Goal: Transaction & Acquisition: Download file/media

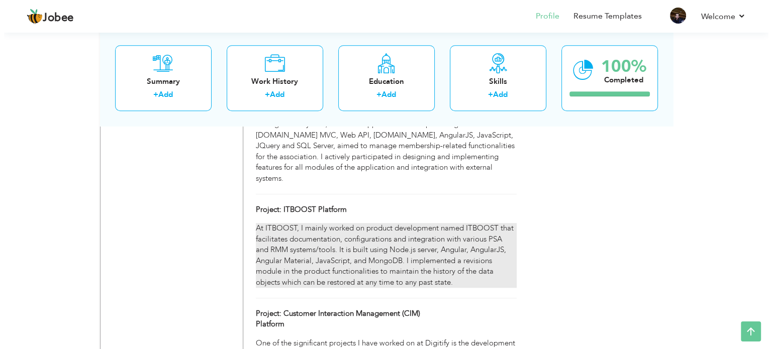
scroll to position [828, 0]
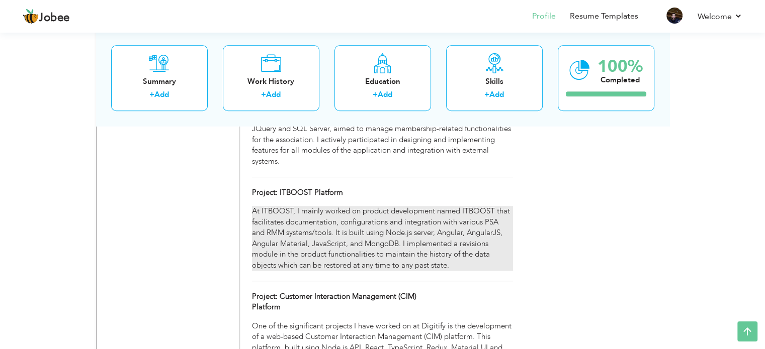
click at [349, 208] on div "At ITBOOST, I mainly worked on product development named ITBOOST that facilitat…" at bounding box center [382, 238] width 260 height 65
type input "Project: ITBOOST Platform"
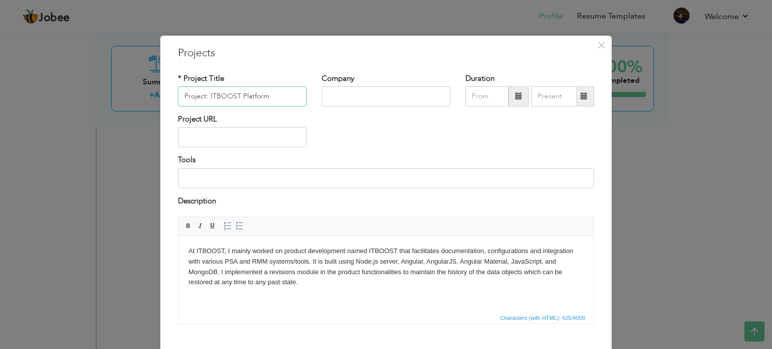
drag, startPoint x: 270, startPoint y: 94, endPoint x: 167, endPoint y: 105, distance: 103.6
click at [170, 105] on div "* Project Title Project: ITBOOST Platform" at bounding box center [242, 93] width 144 height 41
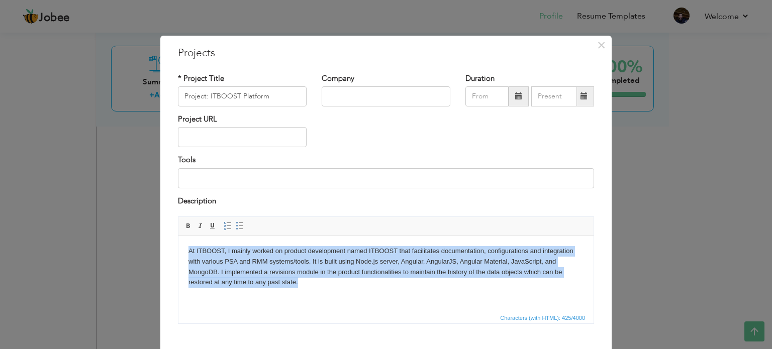
drag, startPoint x: 303, startPoint y: 284, endPoint x: 174, endPoint y: 247, distance: 133.9
click at [178, 247] on html "At ITBOOST, I mainly worked on product development named ITBOOST that facilitat…" at bounding box center [385, 267] width 415 height 62
copy body "At ITBOOST, I mainly worked on product development named ITBOOST that facilitat…"
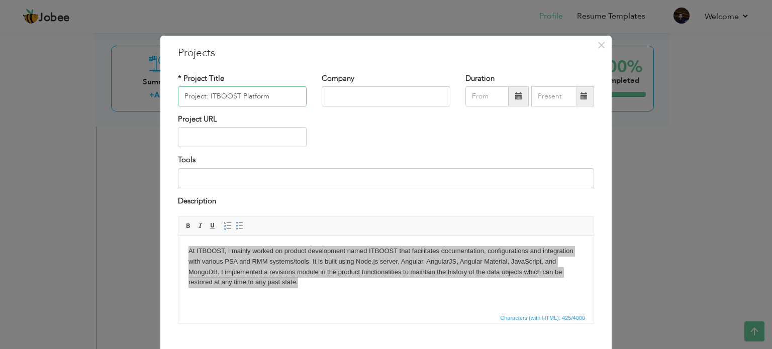
click at [247, 98] on input "Project: ITBOOST Platform" at bounding box center [242, 96] width 129 height 20
drag, startPoint x: 282, startPoint y: 98, endPoint x: 172, endPoint y: 100, distance: 110.1
click at [172, 100] on div "* Project Title Project: ITBOOST Platform" at bounding box center [242, 93] width 144 height 41
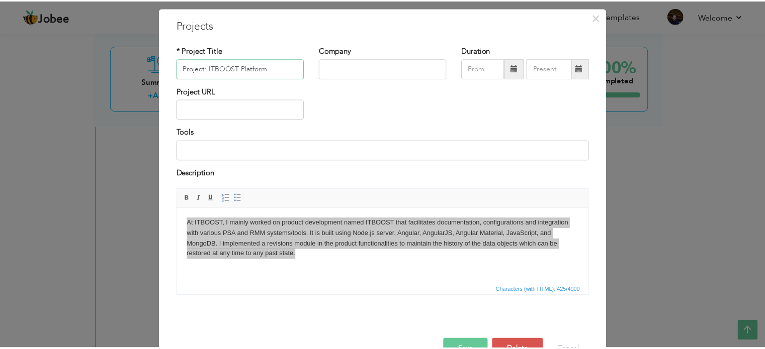
scroll to position [56, 0]
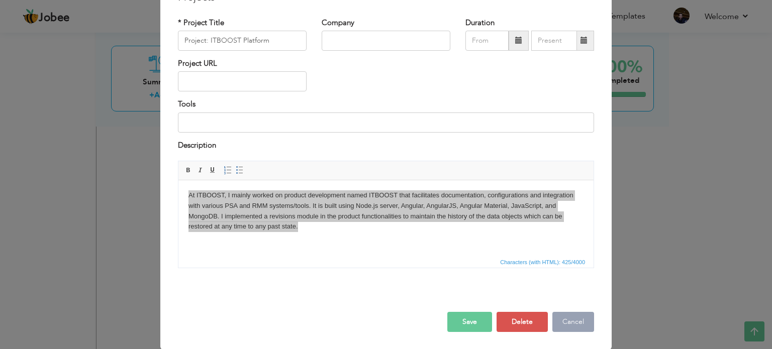
click at [568, 323] on button "Cancel" at bounding box center [573, 322] width 42 height 20
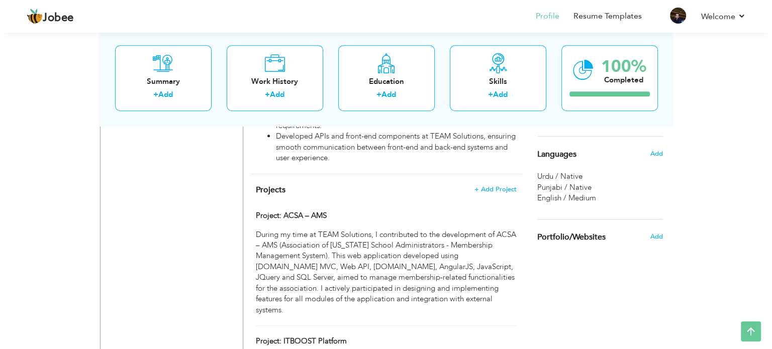
scroll to position [678, 0]
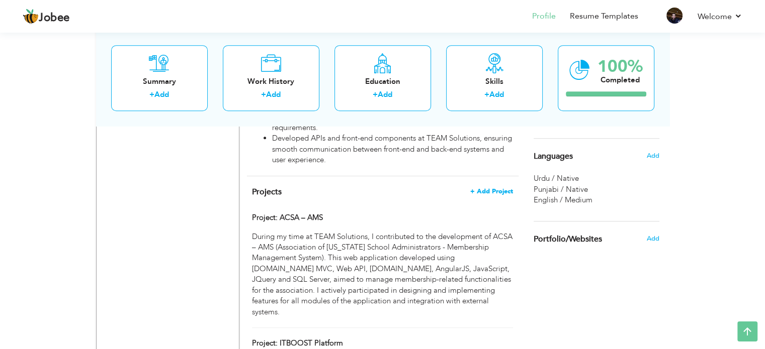
click at [491, 188] on span "+ Add Project" at bounding box center [491, 191] width 43 height 7
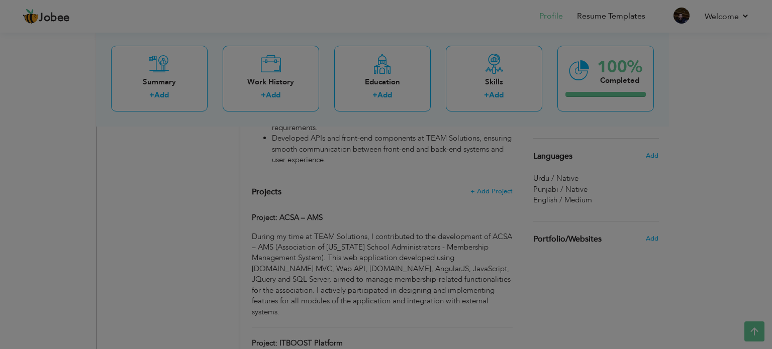
scroll to position [0, 0]
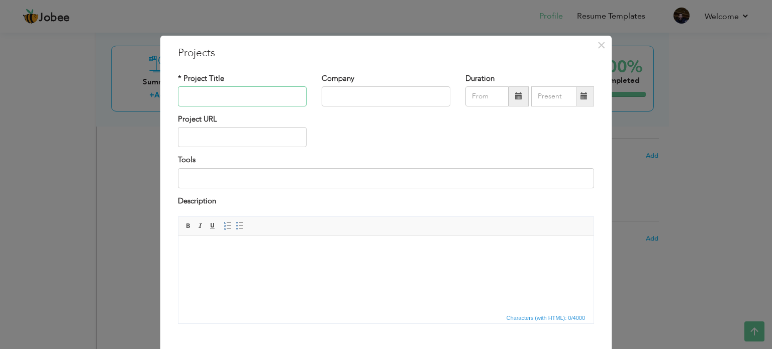
paste input "Project: ITBOOST Platform"
type input "Project: ITBOOST Platform"
click at [231, 250] on body at bounding box center [385, 251] width 395 height 11
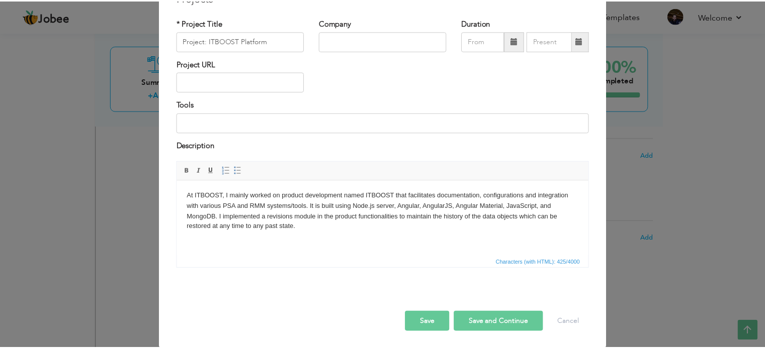
scroll to position [56, 0]
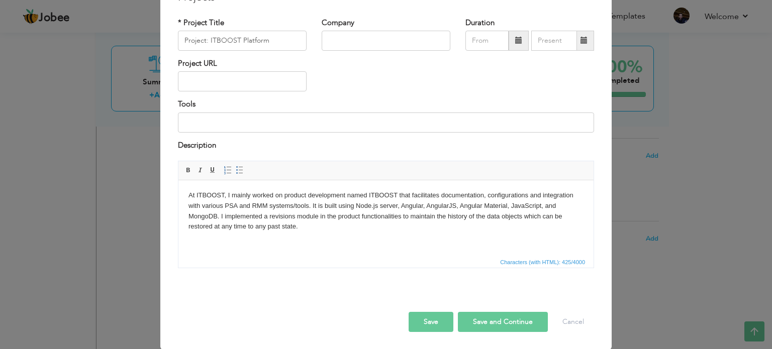
click at [436, 322] on button "Save" at bounding box center [431, 322] width 45 height 20
click at [572, 320] on button "Cancel" at bounding box center [573, 322] width 42 height 20
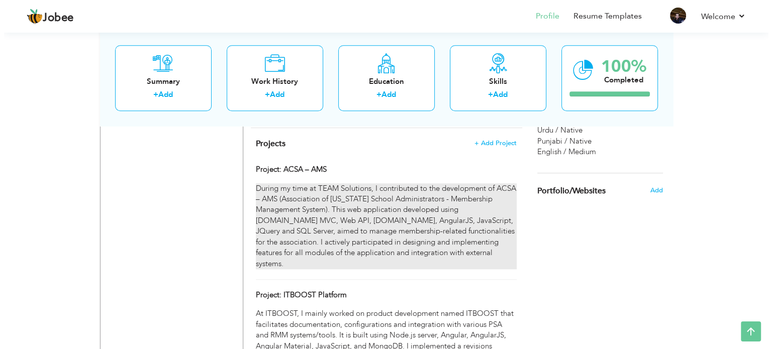
scroll to position [778, 0]
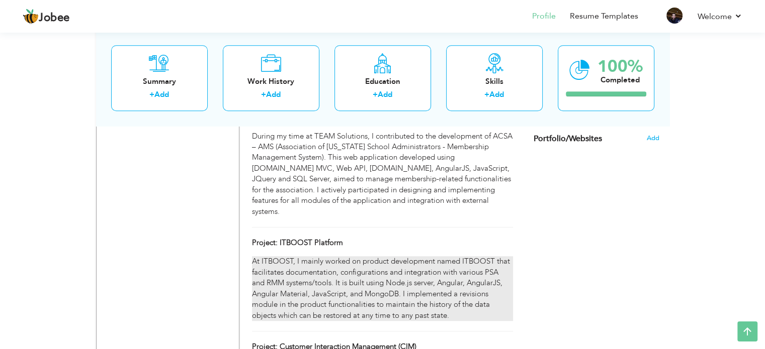
click at [444, 256] on div "At ITBOOST, I mainly worked on product development named ITBOOST that facilitat…" at bounding box center [382, 288] width 260 height 65
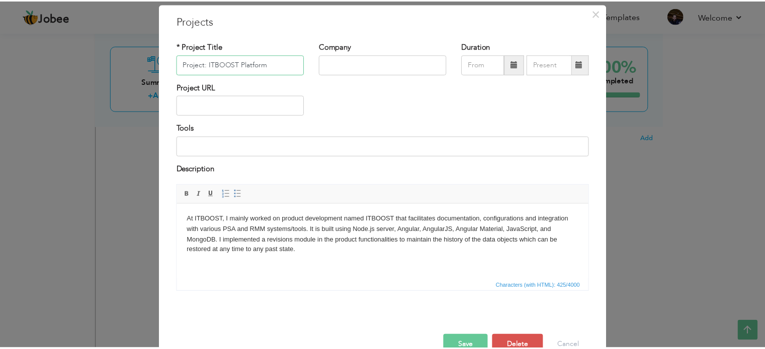
scroll to position [56, 0]
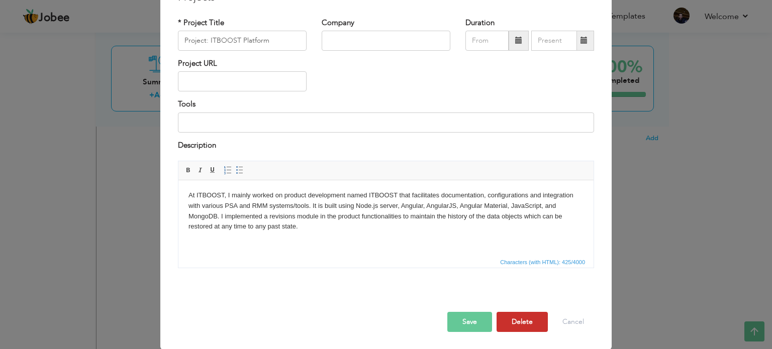
click at [517, 318] on button "Delete" at bounding box center [522, 322] width 51 height 20
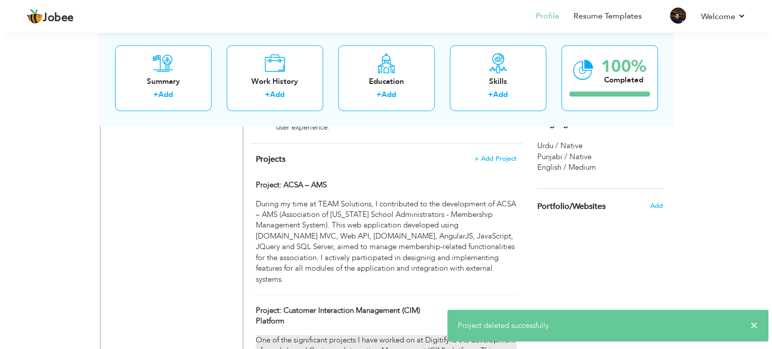
scroll to position [627, 0]
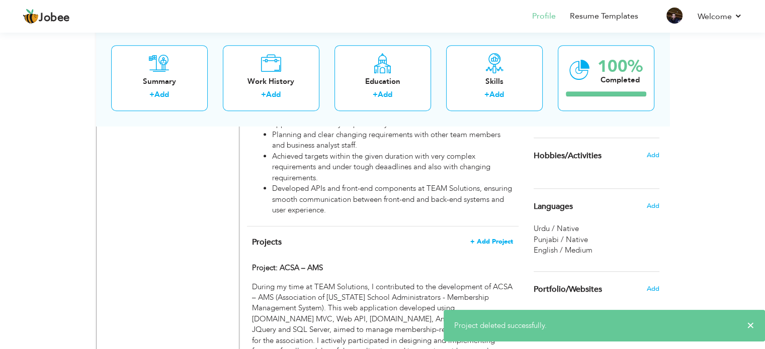
click at [498, 238] on span "+ Add Project" at bounding box center [491, 241] width 43 height 7
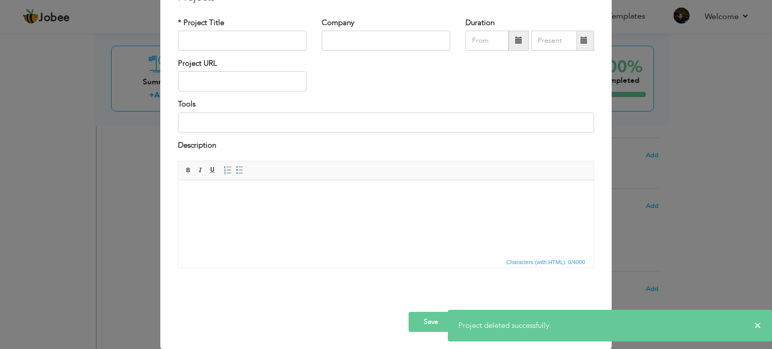
scroll to position [0, 0]
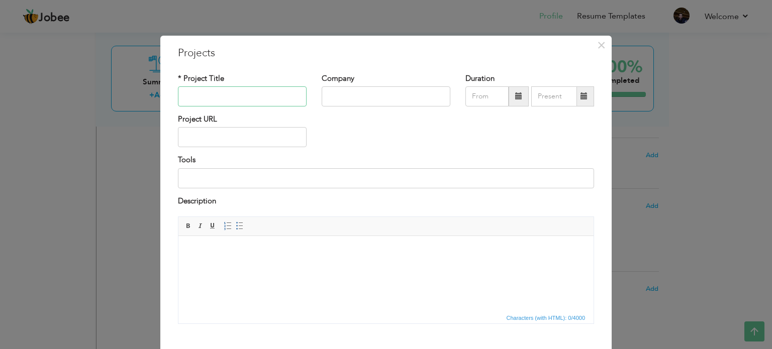
paste input "At ITBOOST, I mainly worked on product development named ITBOOST that facilitat…"
type input "At ITBOOST, I mainly worked on product development named ITBOOST that facilitat…"
click at [239, 245] on html at bounding box center [385, 251] width 415 height 31
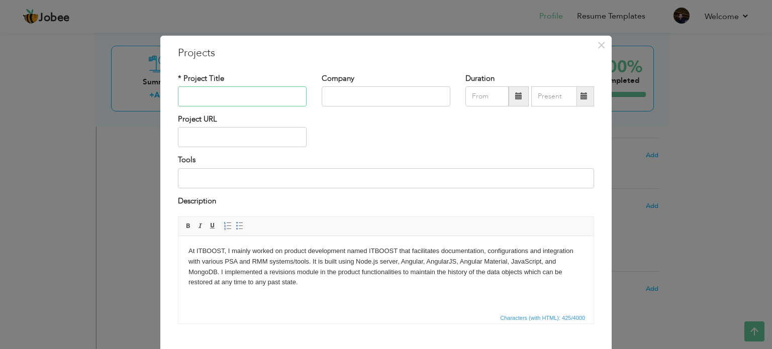
click at [229, 97] on input "text" at bounding box center [242, 96] width 129 height 20
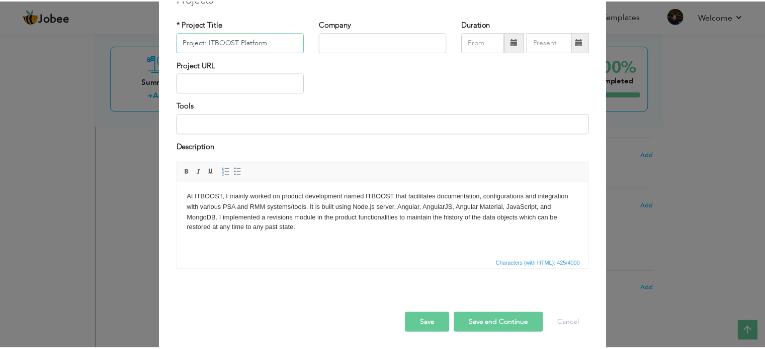
scroll to position [56, 0]
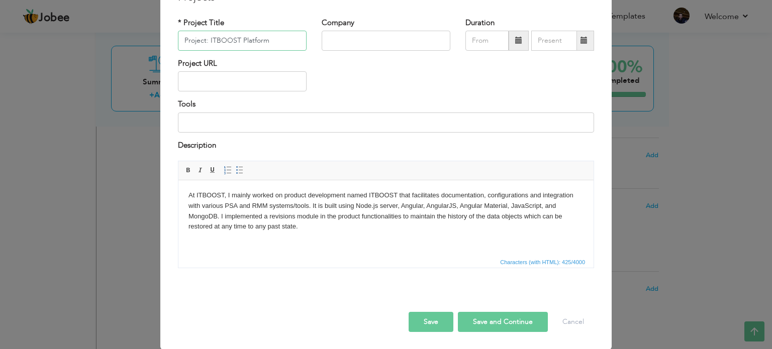
type input "Project: ITBOOST Platform"
click at [439, 321] on button "Save" at bounding box center [431, 322] width 45 height 20
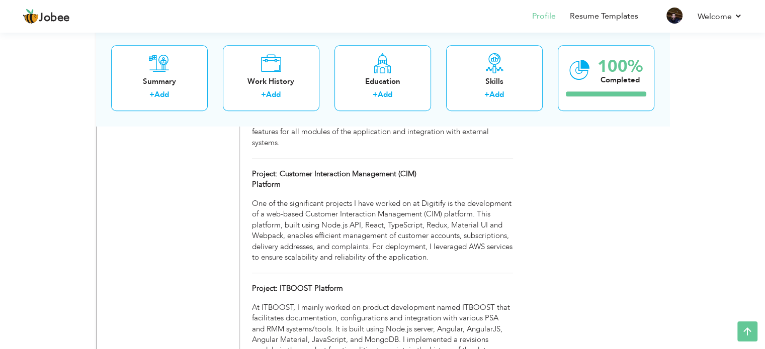
scroll to position [879, 0]
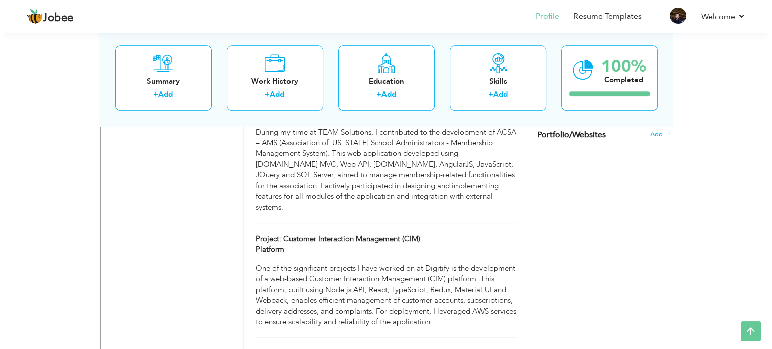
scroll to position [746, 0]
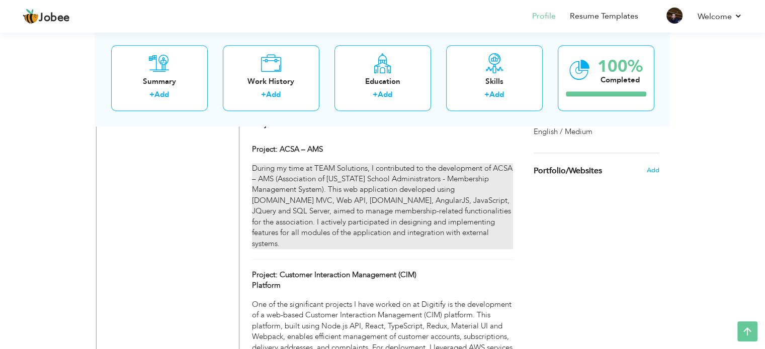
click at [489, 183] on div "During my time at TEAM Solutions, I contributed to the development of ACSA – AM…" at bounding box center [382, 206] width 260 height 86
type input "Project: ACSA – AMS"
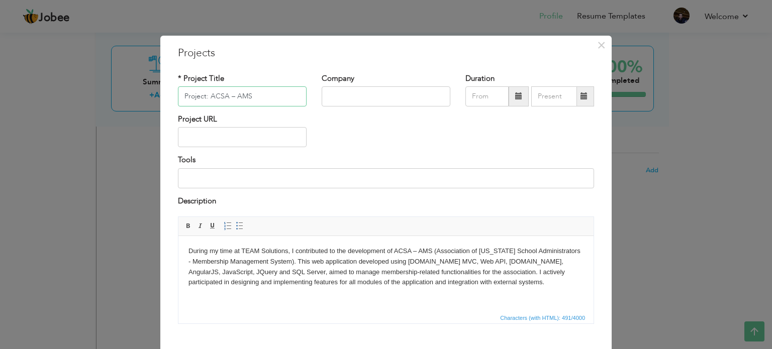
click at [251, 97] on input "Project: ACSA – AMS" at bounding box center [242, 96] width 129 height 20
click at [289, 260] on body "During my time at TEAM Solutions, I contributed to the development of ACSA – AM…" at bounding box center [385, 267] width 395 height 42
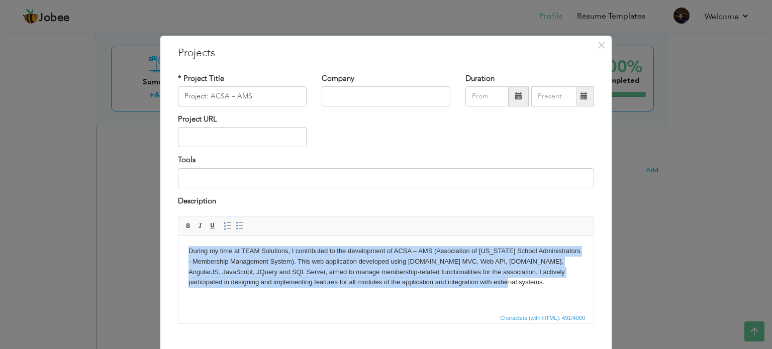
copy body "During my time at TEAM Solutions, I contributed to the development of ACSA – AM…"
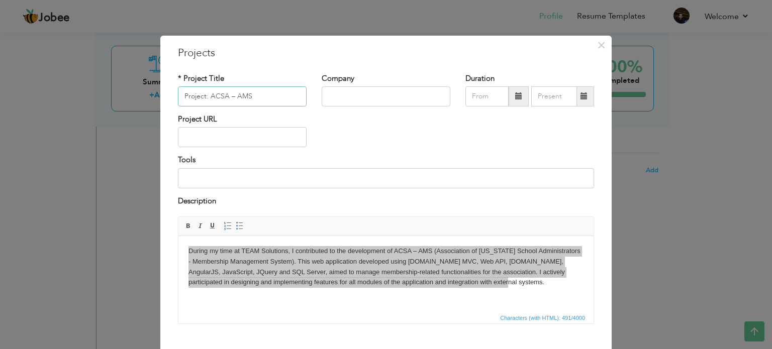
drag, startPoint x: 251, startPoint y: 96, endPoint x: 156, endPoint y: 95, distance: 95.5
click at [160, 95] on div "× Projects * Project Title Project: ACSA – AMS Company Duration Project URL Too…" at bounding box center [386, 174] width 452 height 279
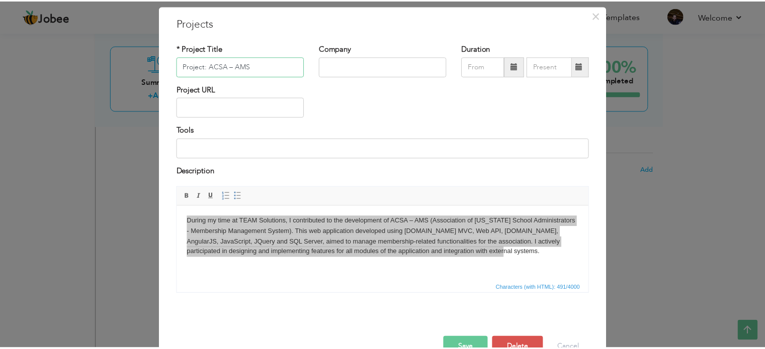
scroll to position [56, 0]
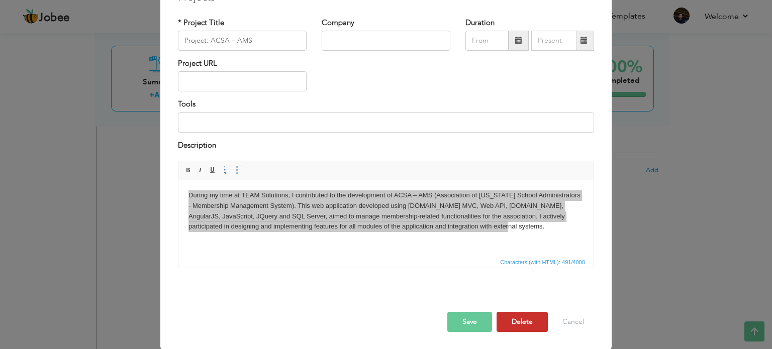
click at [527, 317] on button "Delete" at bounding box center [522, 322] width 51 height 20
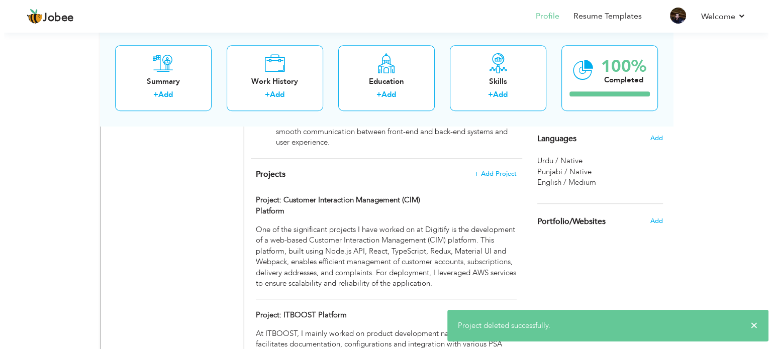
scroll to position [645, 0]
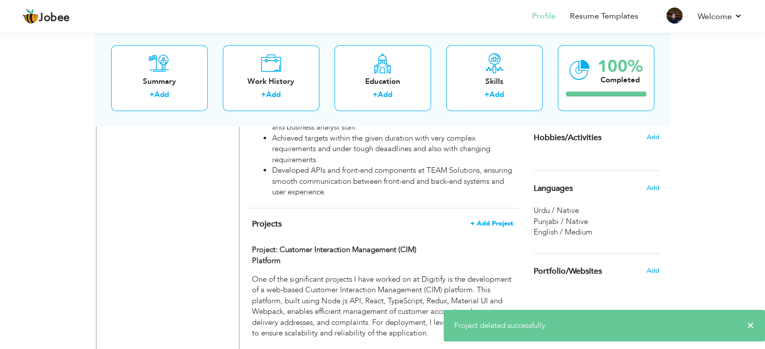
click at [497, 220] on span "+ Add Project" at bounding box center [491, 223] width 43 height 7
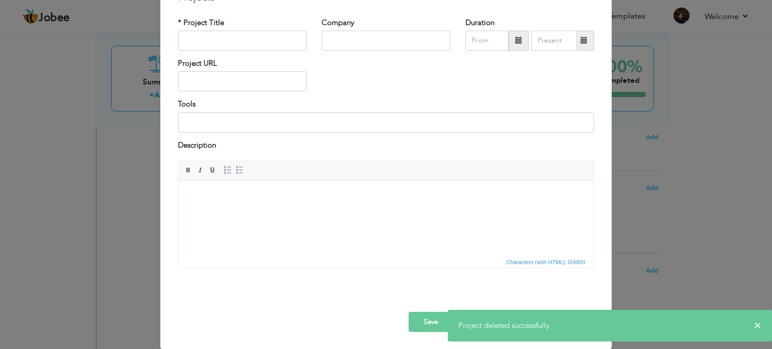
scroll to position [0, 0]
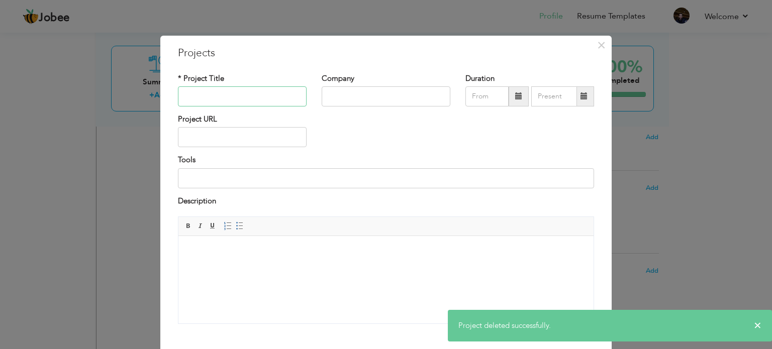
paste input "Project: ACSA – AMS"
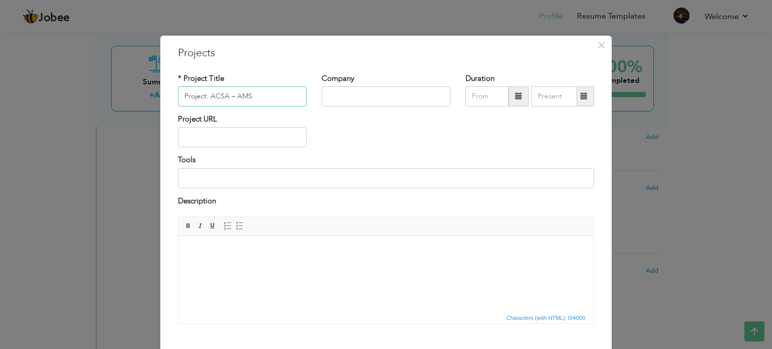
type input "Project: ACSA – AMS"
click at [228, 252] on body at bounding box center [385, 251] width 395 height 11
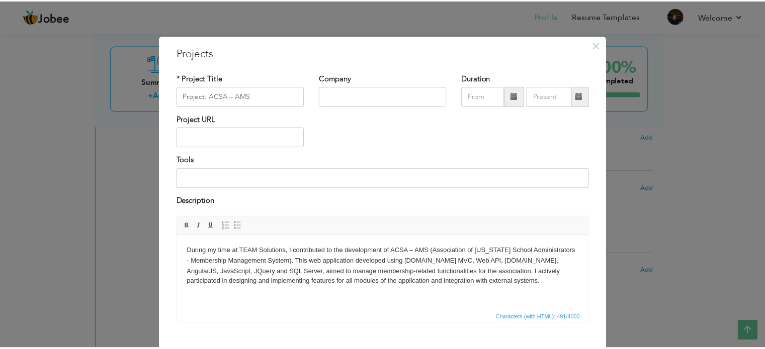
scroll to position [56, 0]
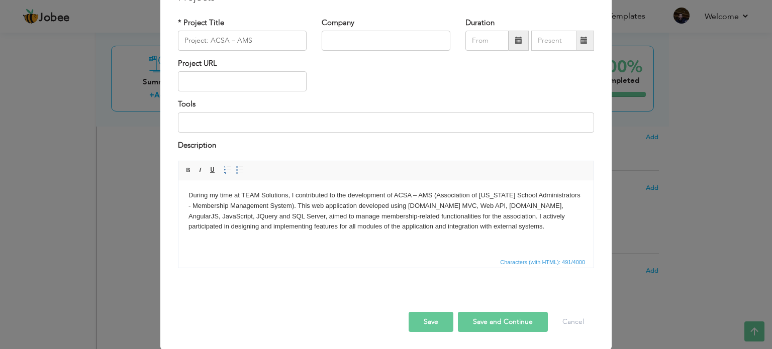
click at [434, 321] on button "Save" at bounding box center [431, 322] width 45 height 20
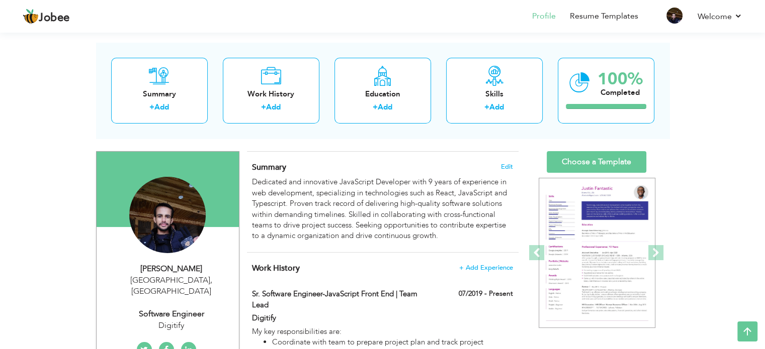
scroll to position [0, 0]
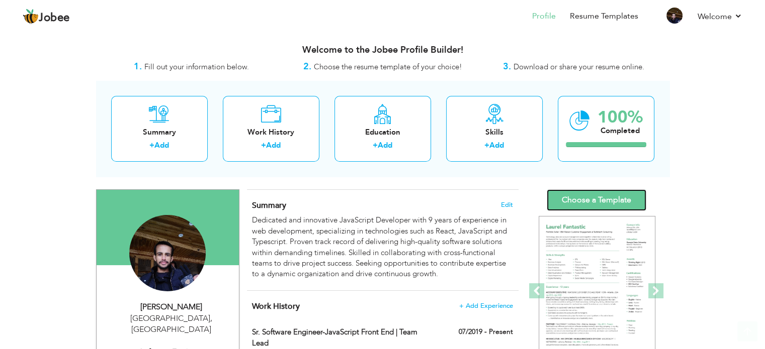
click at [594, 200] on link "Choose a Template" at bounding box center [596, 200] width 100 height 22
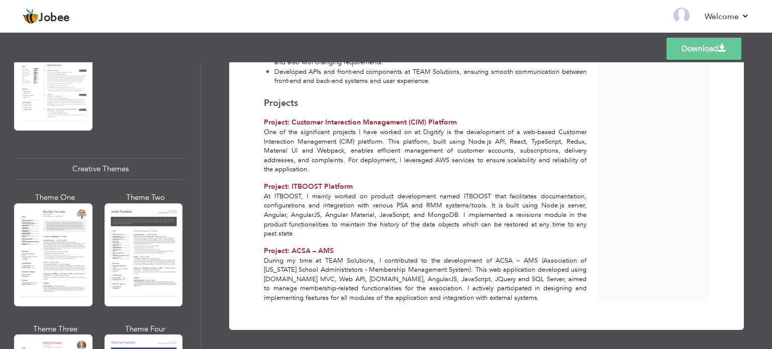
scroll to position [1156, 0]
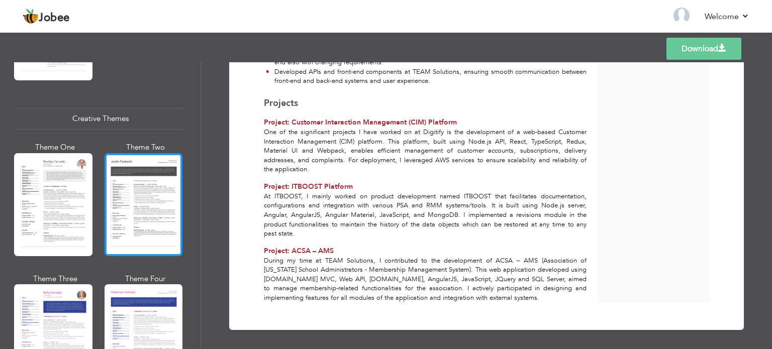
click at [135, 175] on div at bounding box center [144, 204] width 78 height 103
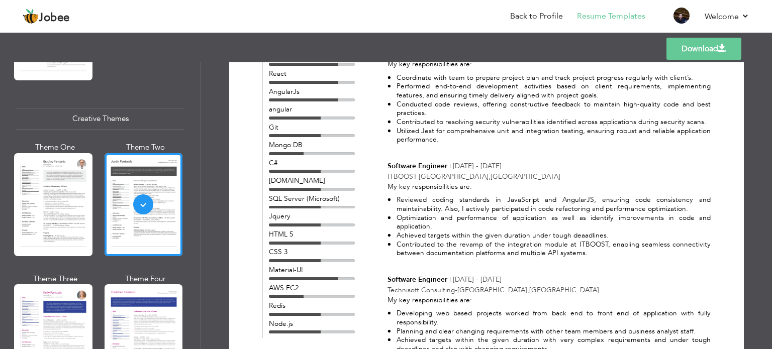
scroll to position [186, 0]
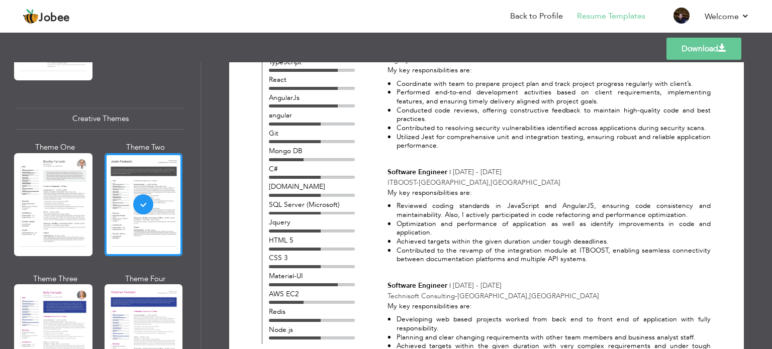
click at [690, 50] on link "Download" at bounding box center [704, 49] width 75 height 22
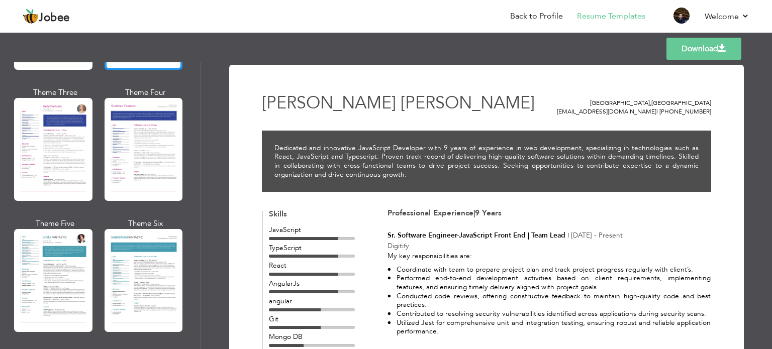
scroll to position [1357, 0]
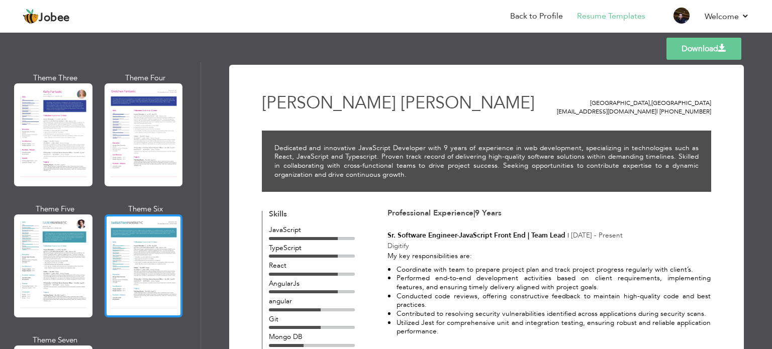
click at [132, 242] on div at bounding box center [144, 266] width 78 height 103
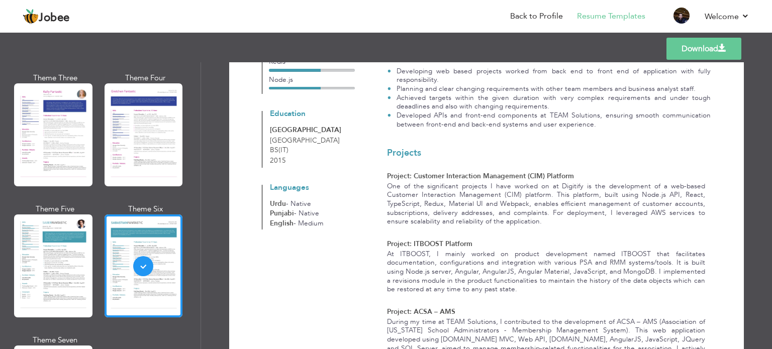
scroll to position [491, 0]
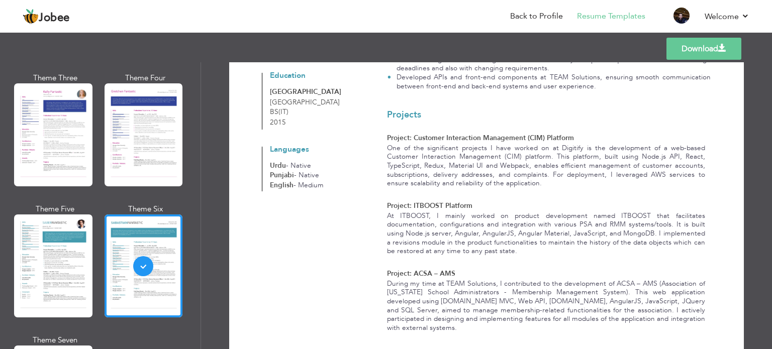
click at [679, 53] on link "Download" at bounding box center [704, 49] width 75 height 22
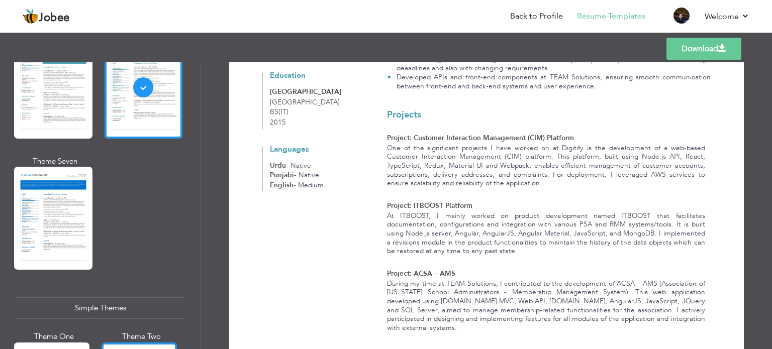
scroll to position [1512, 0]
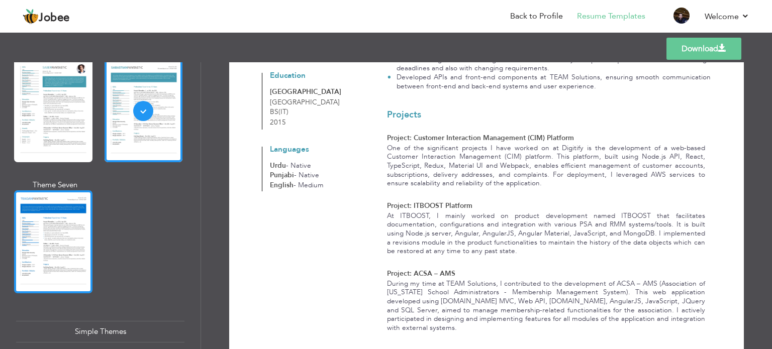
click at [76, 239] on div at bounding box center [53, 242] width 78 height 103
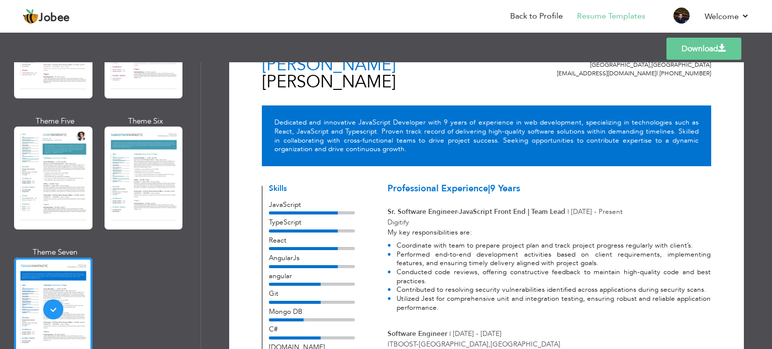
scroll to position [1462, 0]
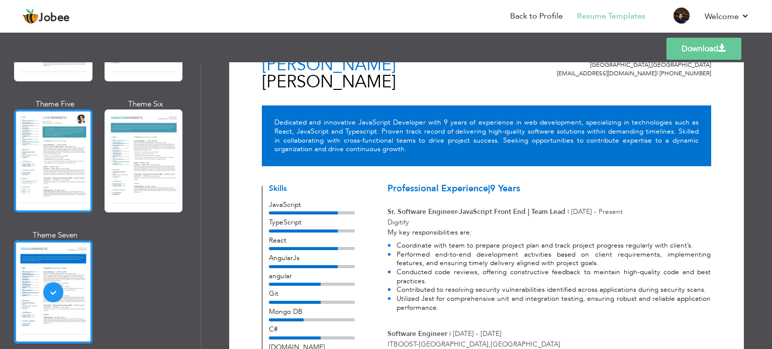
click at [52, 142] on div at bounding box center [53, 161] width 78 height 103
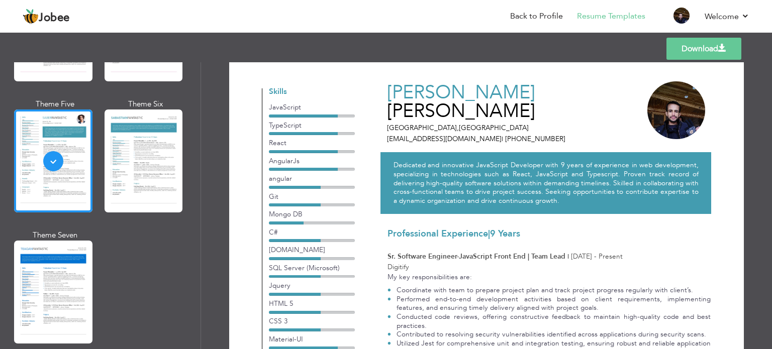
scroll to position [0, 0]
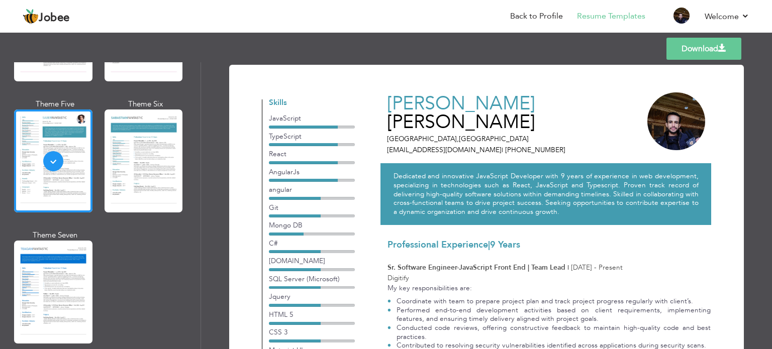
click at [684, 49] on link "Download" at bounding box center [704, 49] width 75 height 22
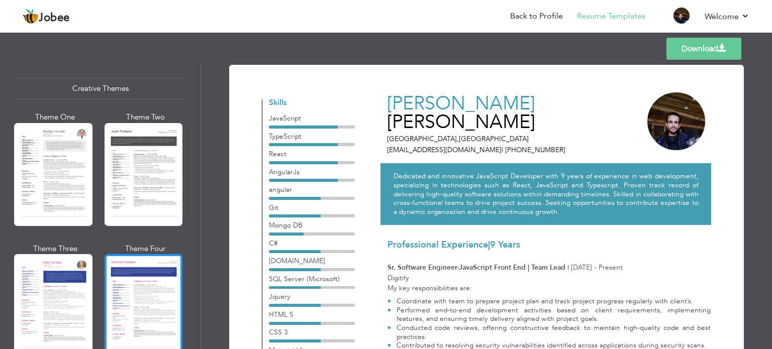
scroll to position [1161, 0]
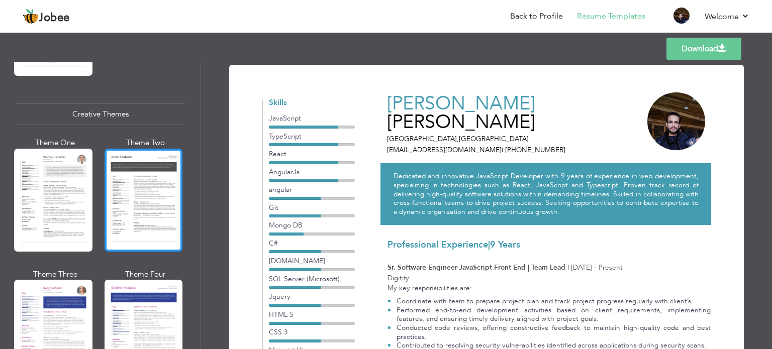
click at [139, 187] on div at bounding box center [144, 200] width 78 height 103
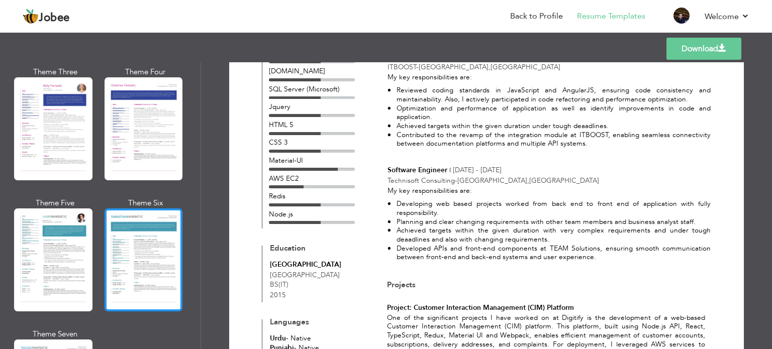
scroll to position [1412, 0]
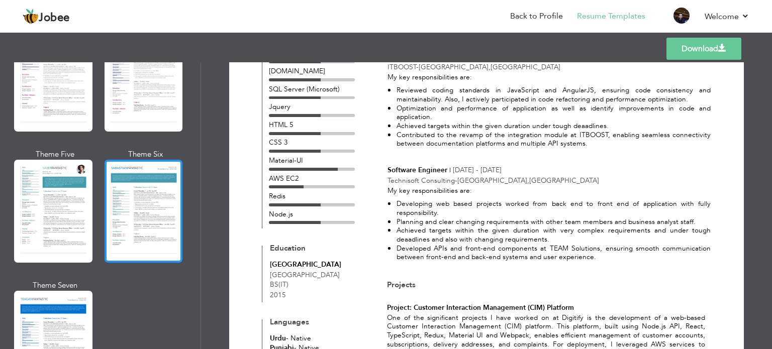
click at [155, 203] on div at bounding box center [144, 211] width 78 height 103
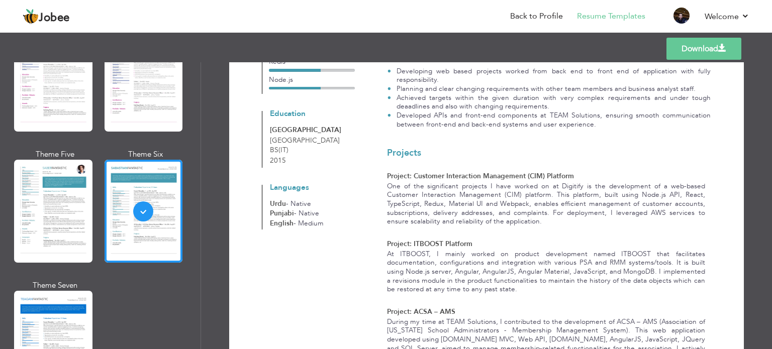
scroll to position [491, 0]
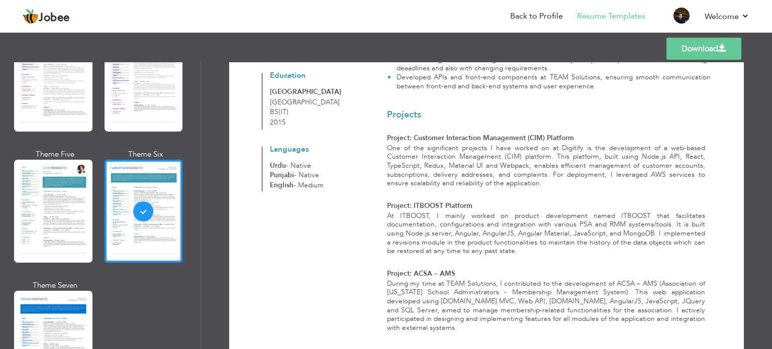
click at [673, 56] on link "Download" at bounding box center [704, 49] width 75 height 22
drag, startPoint x: 673, startPoint y: 56, endPoint x: 571, endPoint y: 56, distance: 101.5
click at [571, 56] on div "Templates Download" at bounding box center [386, 49] width 772 height 32
